Goal: Task Accomplishment & Management: Manage account settings

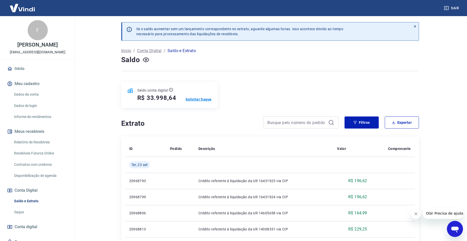
click at [202, 100] on p "Solicitar Saque" at bounding box center [199, 99] width 26 height 5
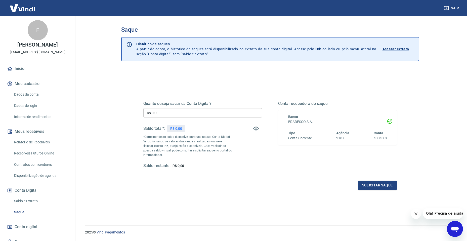
click at [182, 117] on input "R$ 0,00" at bounding box center [202, 112] width 119 height 9
drag, startPoint x: 180, startPoint y: 115, endPoint x: 90, endPoint y: 116, distance: 90.3
click at [91, 116] on main "Saque Histórico de saques A partir de agora, o histórico de saques será disponi…" at bounding box center [270, 128] width 394 height 225
type input "R$ 25.000,00"
click at [368, 184] on button "Solicitar saque" at bounding box center [377, 185] width 39 height 9
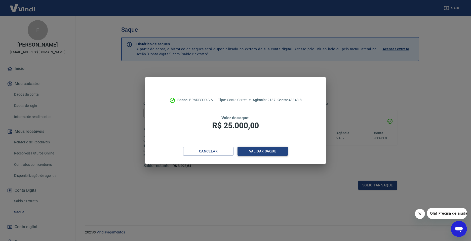
click at [278, 150] on button "Validar saque" at bounding box center [262, 151] width 50 height 9
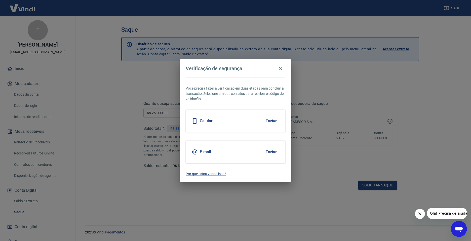
click at [272, 153] on button "Enviar" at bounding box center [271, 152] width 16 height 11
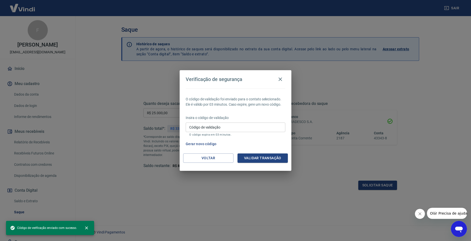
click at [182, 120] on div "O código de validação foi enviado para o contato selecionado. Ele é válido por …" at bounding box center [236, 120] width 112 height 65
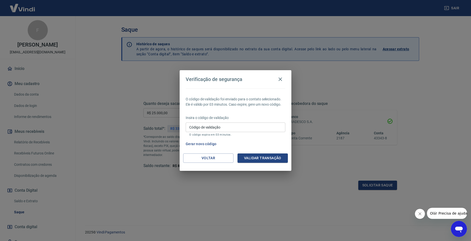
click at [238, 127] on input "Código de validação" at bounding box center [236, 126] width 100 height 9
type input "102875"
click at [267, 158] on button "Validar transação" at bounding box center [262, 157] width 50 height 9
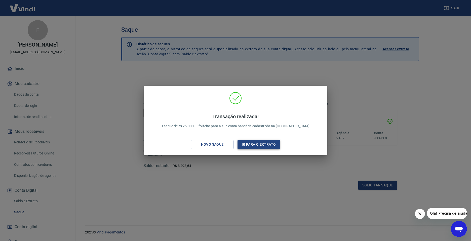
click at [267, 142] on button "Ir para o extrato" at bounding box center [258, 144] width 43 height 9
